Goal: Navigation & Orientation: Find specific page/section

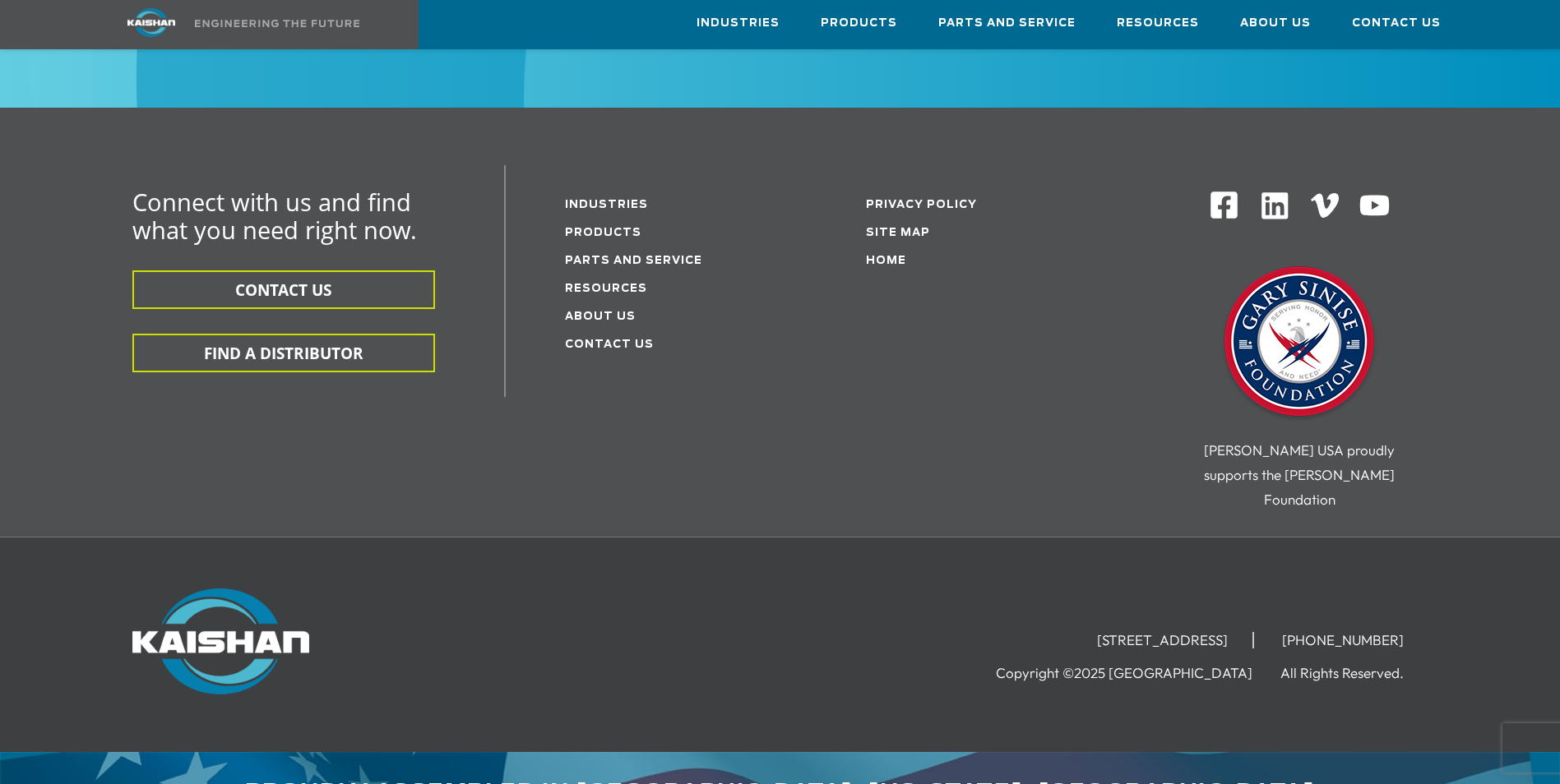
scroll to position [2720, 0]
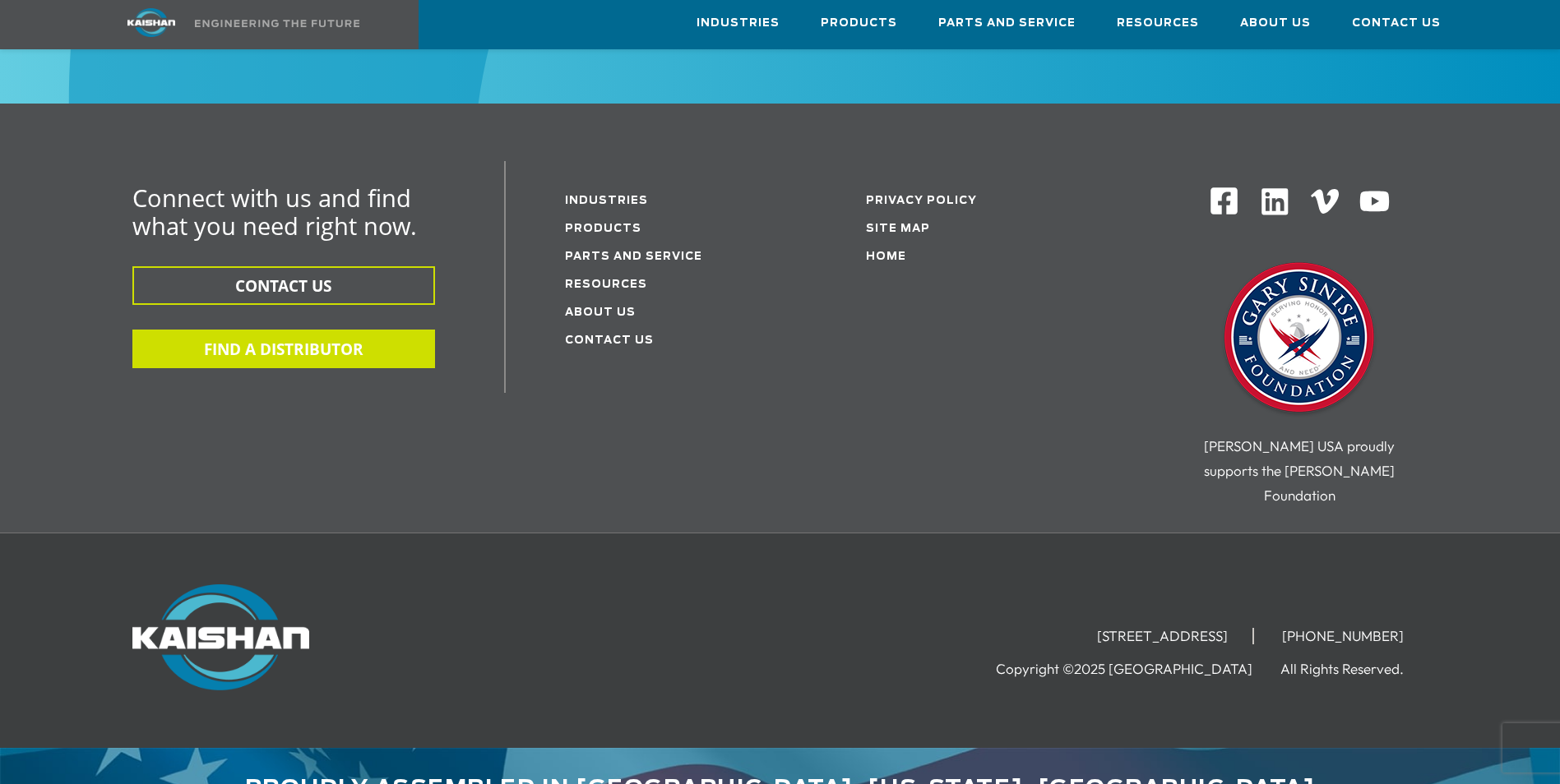
click at [271, 330] on button "FIND A DISTRIBUTOR" at bounding box center [284, 349] width 303 height 39
click at [299, 330] on button "FIND A DISTRIBUTOR" at bounding box center [284, 349] width 303 height 39
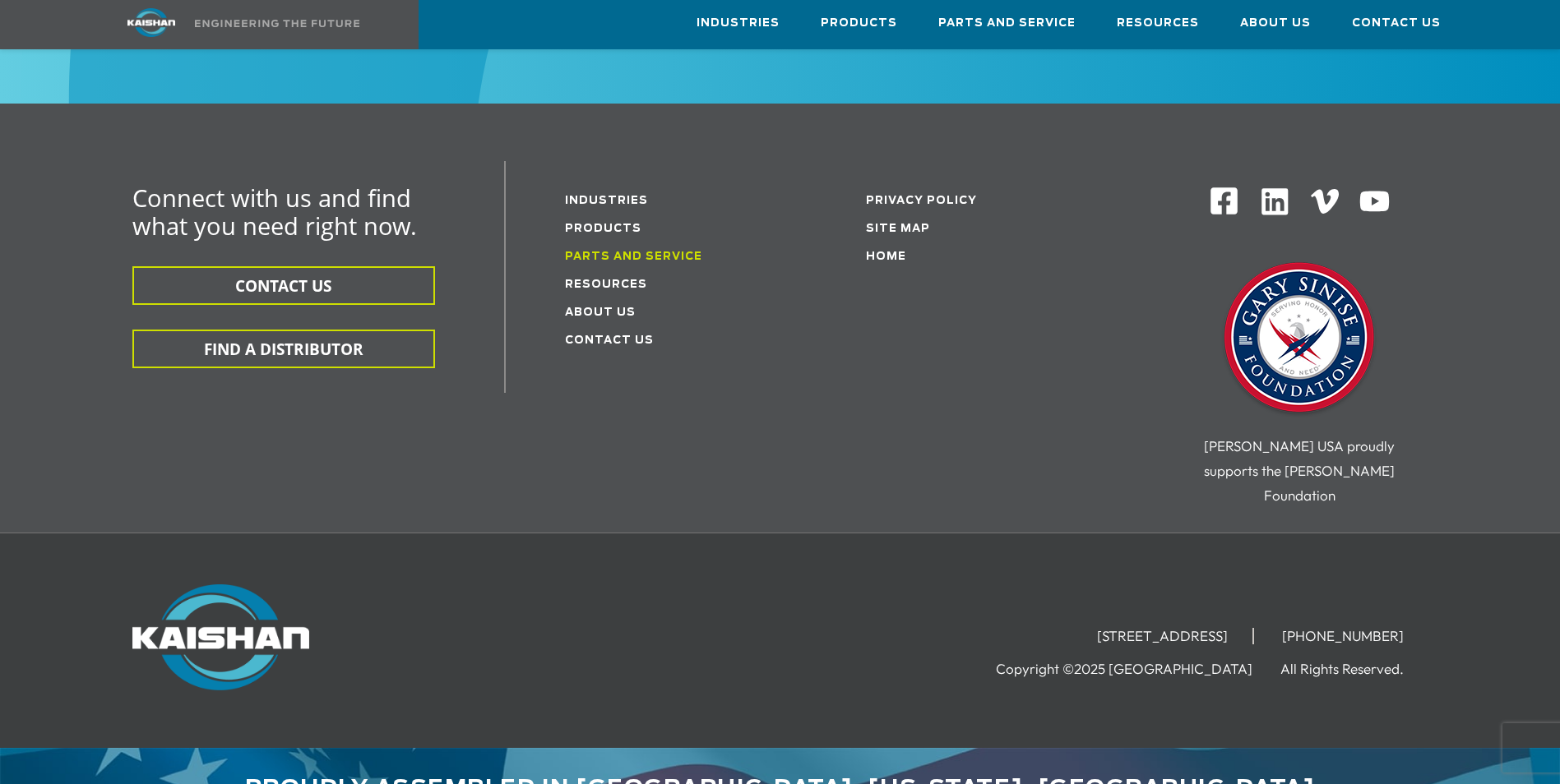
click at [632, 252] on link "Parts and service" at bounding box center [633, 257] width 137 height 11
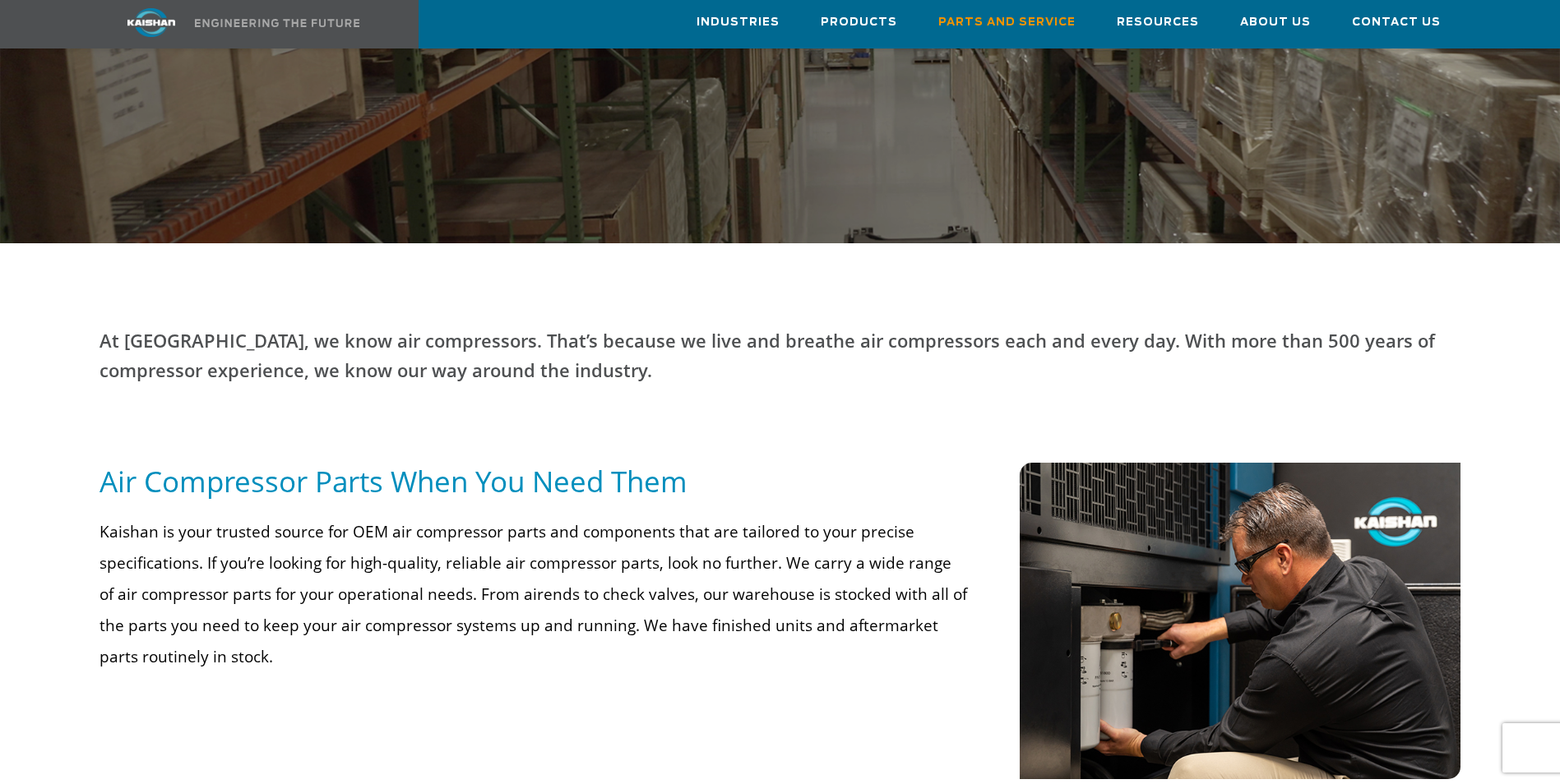
scroll to position [575, 0]
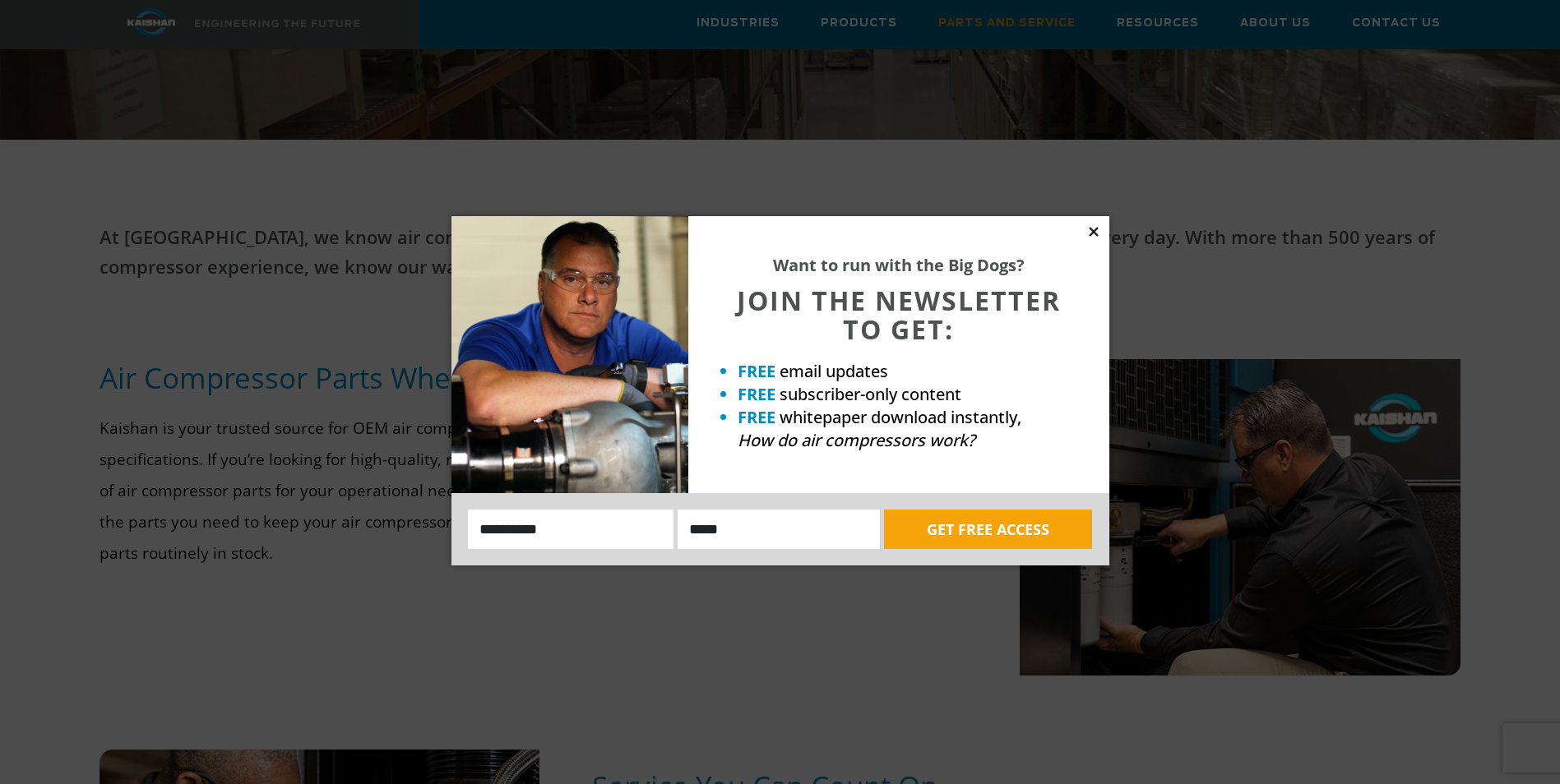
click at [1094, 233] on icon at bounding box center [1094, 231] width 9 height 9
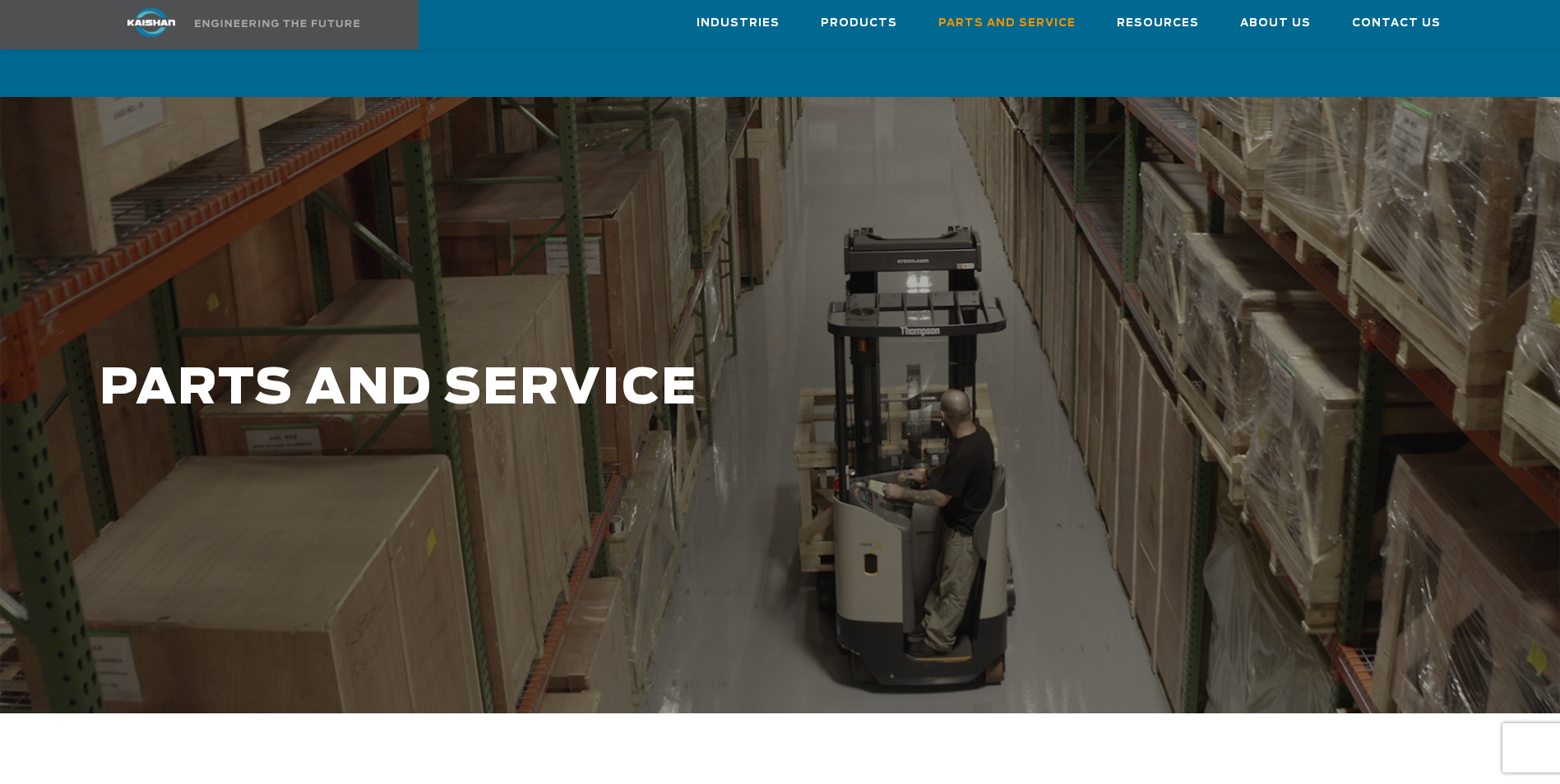
scroll to position [0, 0]
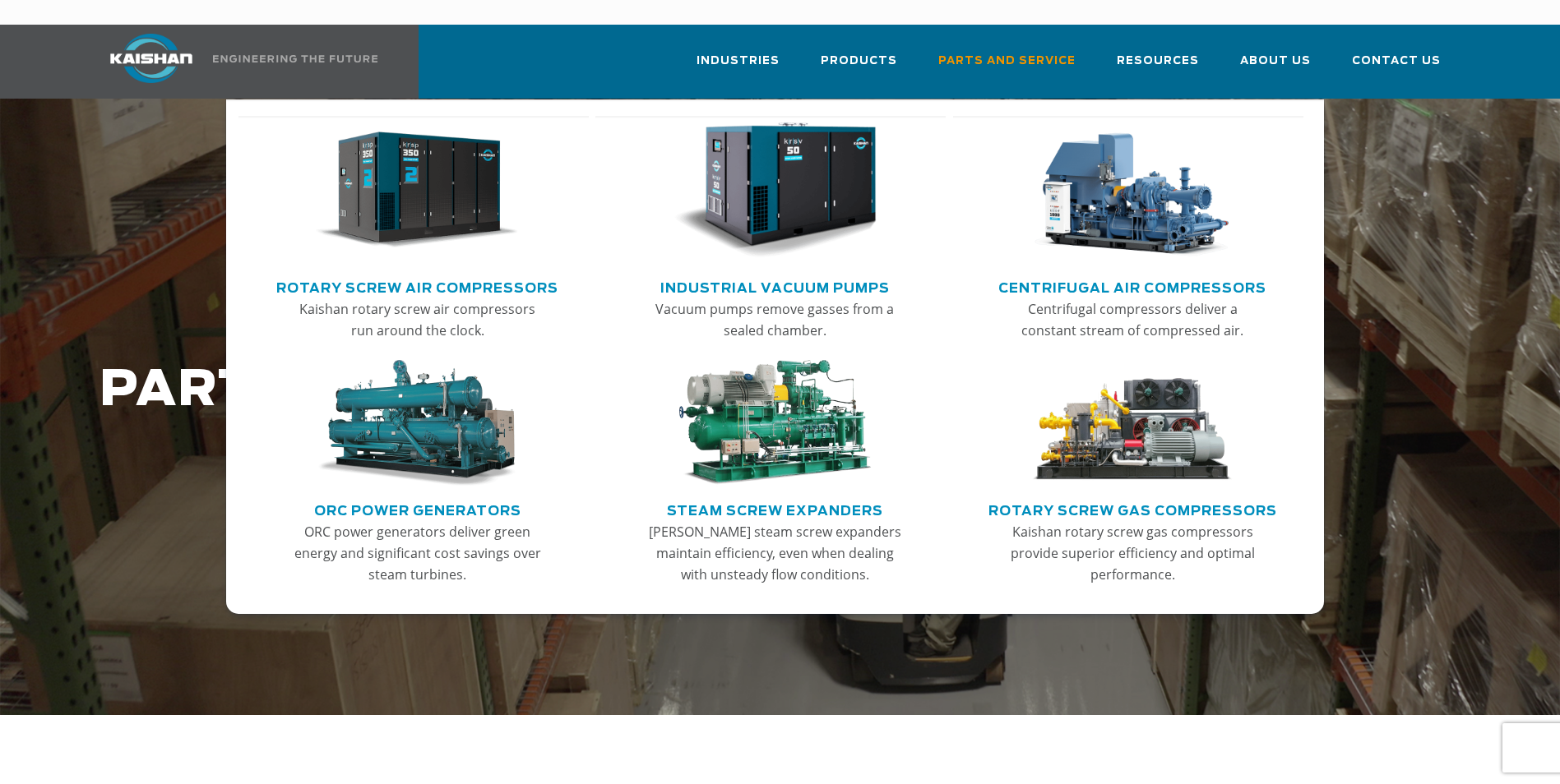
click at [384, 273] on link "Rotary Screw Air Compressors" at bounding box center [417, 286] width 282 height 25
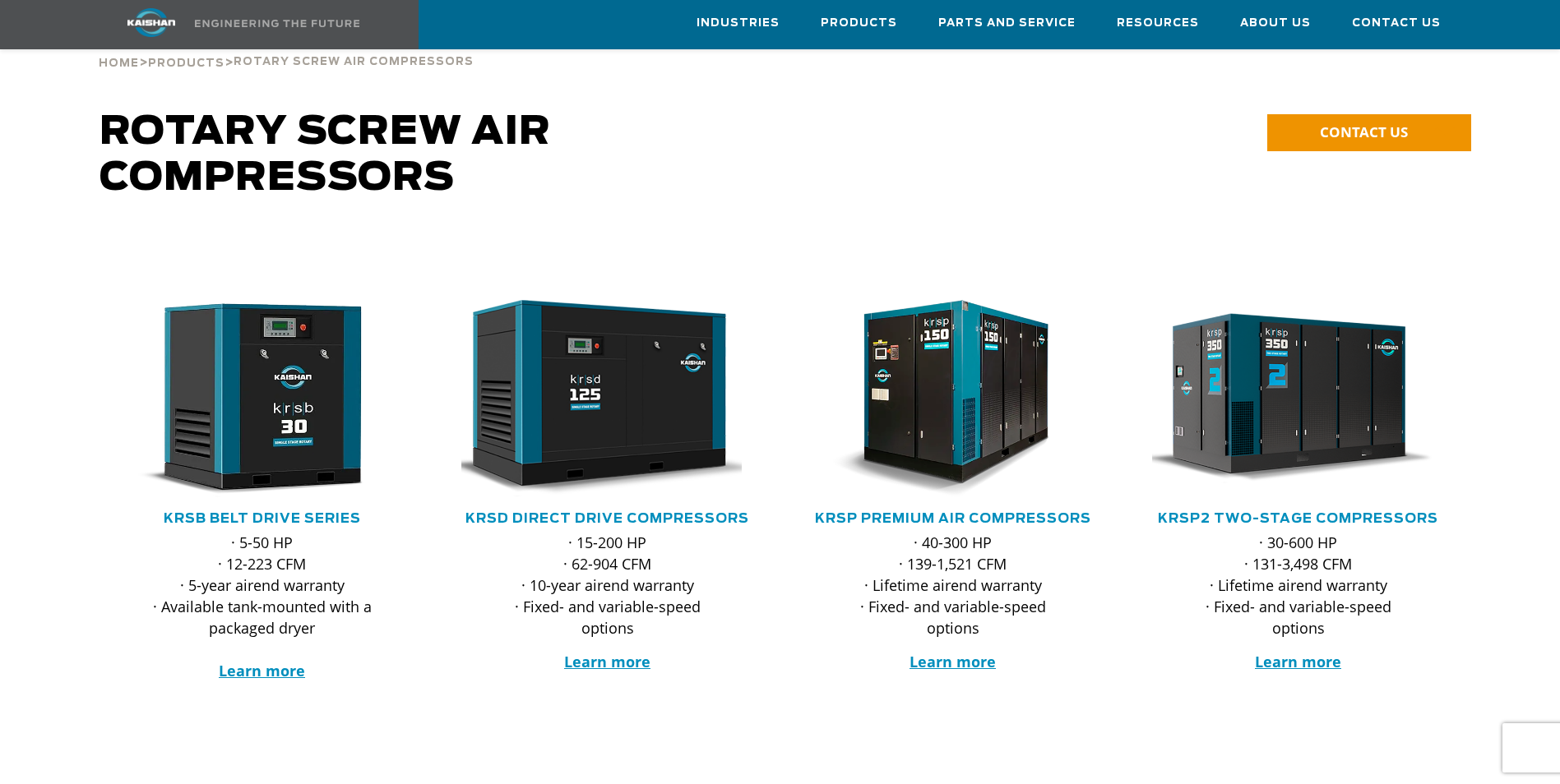
scroll to position [82, 0]
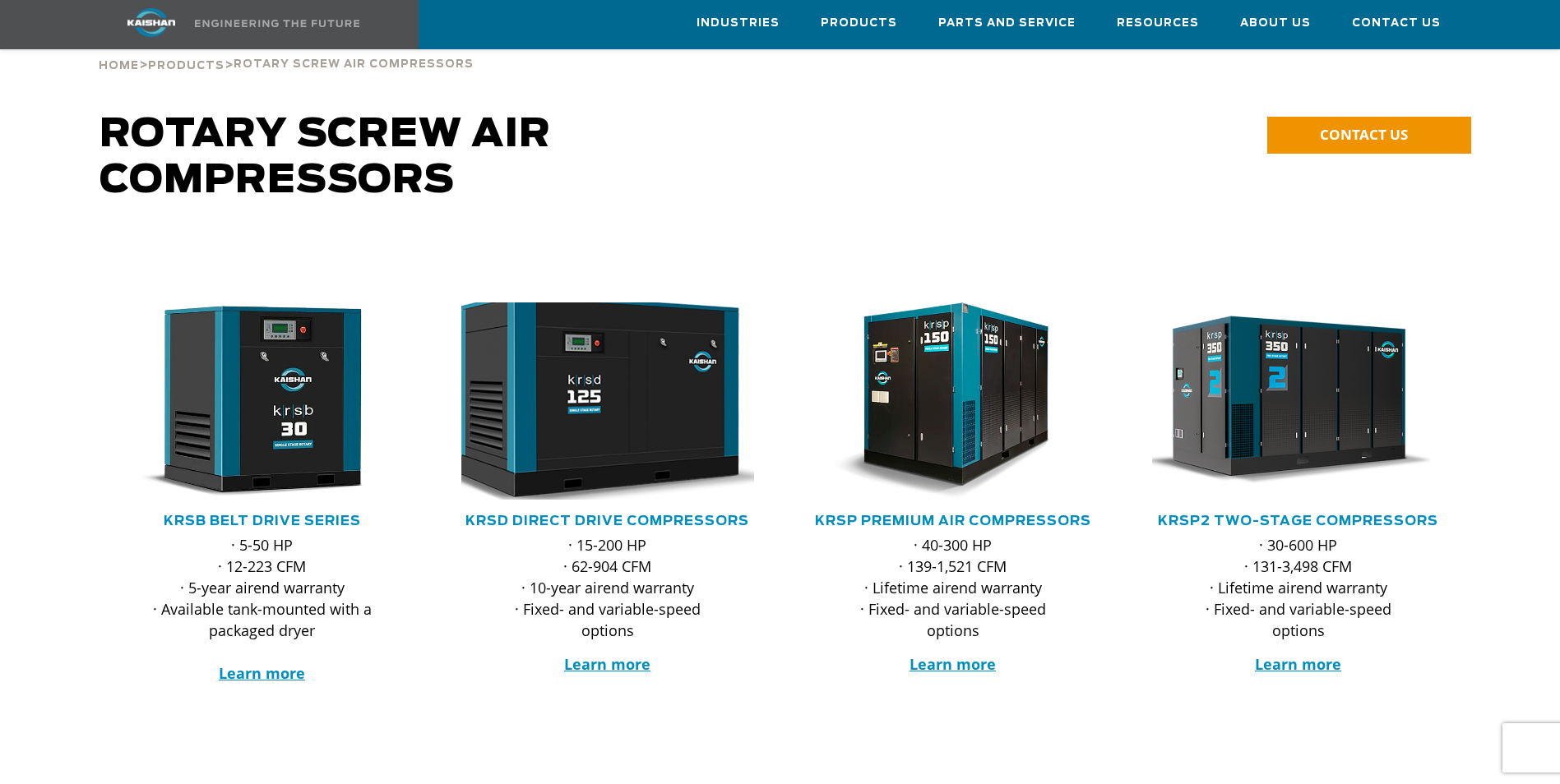
click at [607, 418] on img at bounding box center [595, 401] width 323 height 217
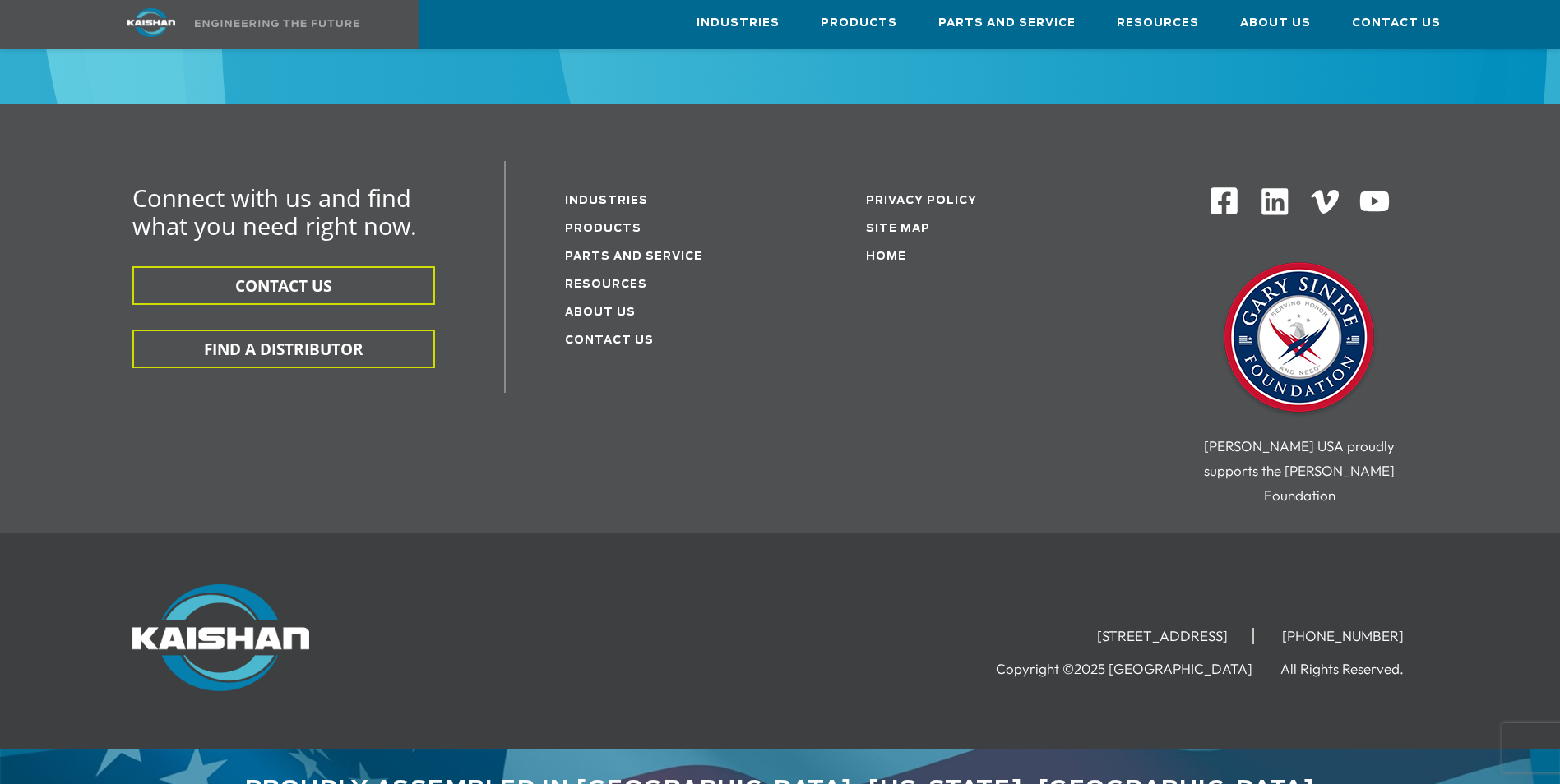
scroll to position [5191, 0]
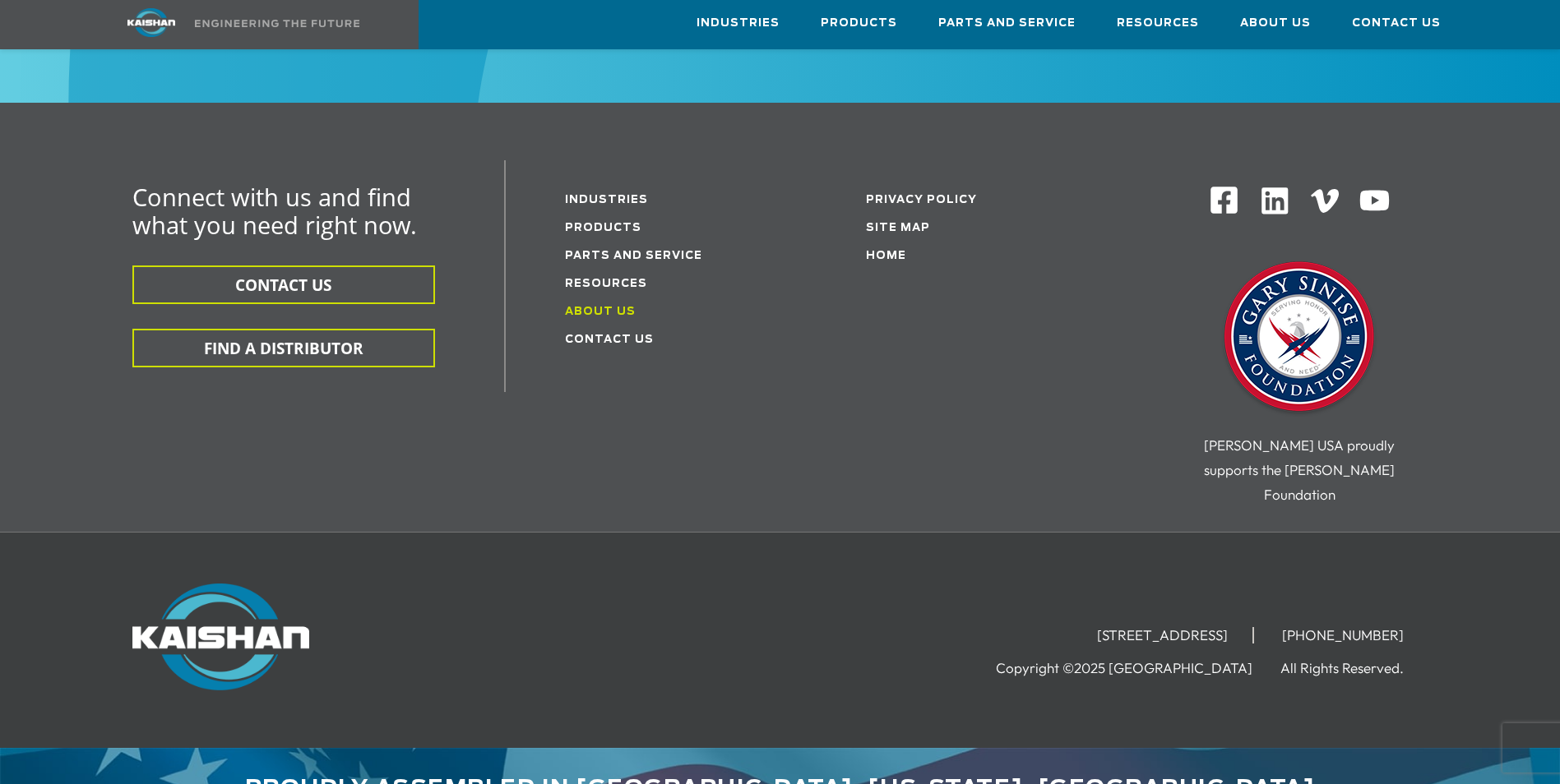
click at [593, 306] on link "About Us" at bounding box center [600, 312] width 71 height 11
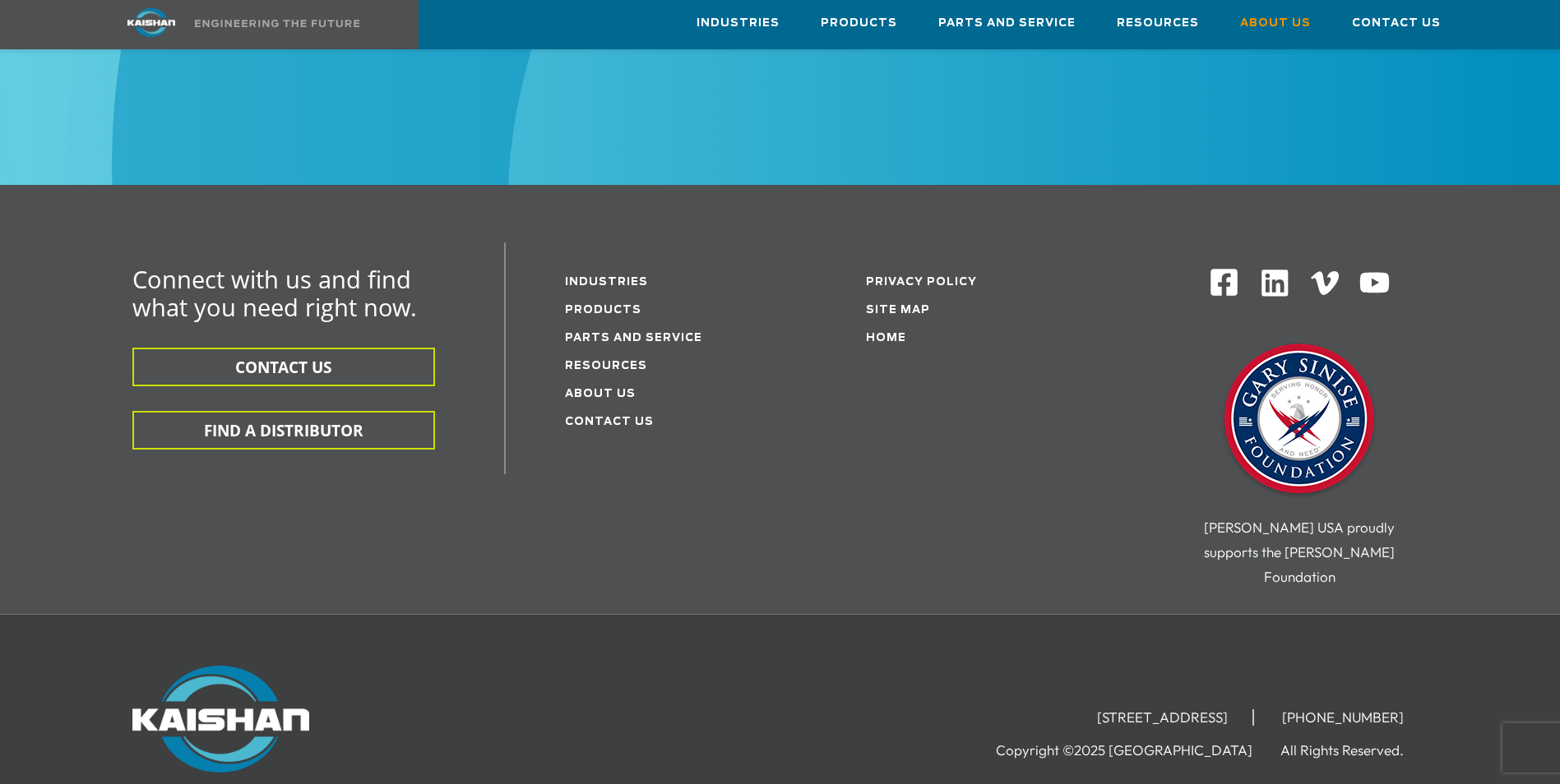
scroll to position [5884, 0]
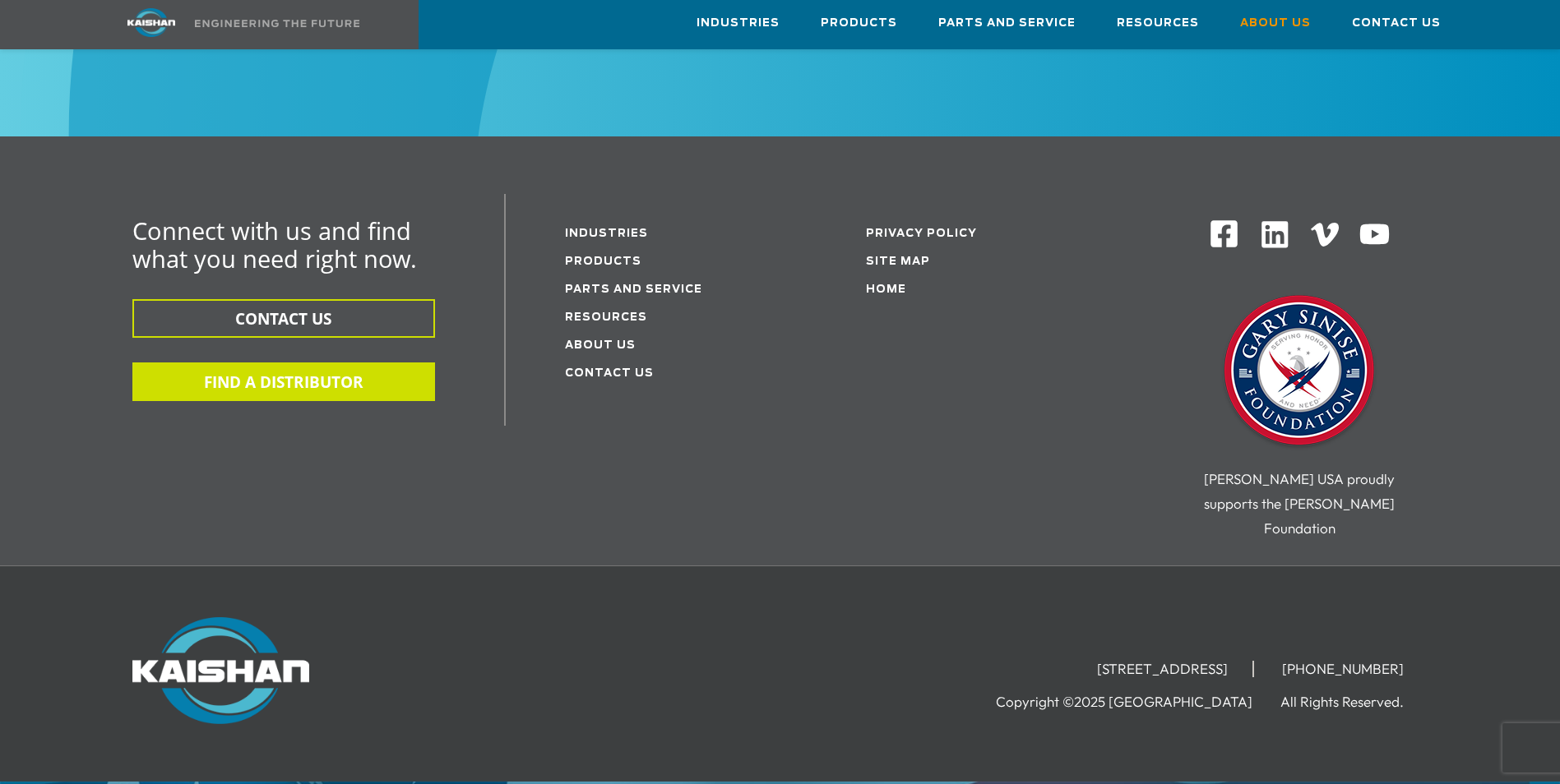
click at [286, 363] on button "FIND A DISTRIBUTOR" at bounding box center [284, 382] width 303 height 39
